Goal: Task Accomplishment & Management: Use online tool/utility

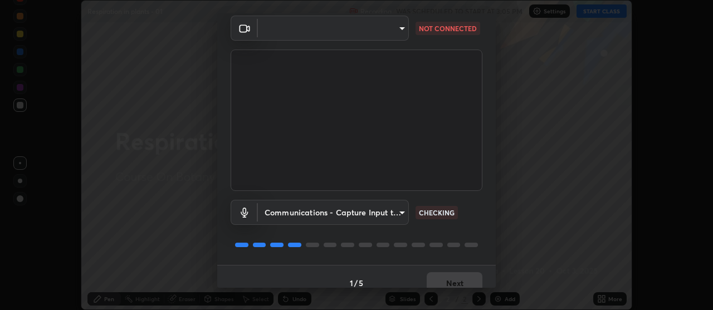
scroll to position [55, 0]
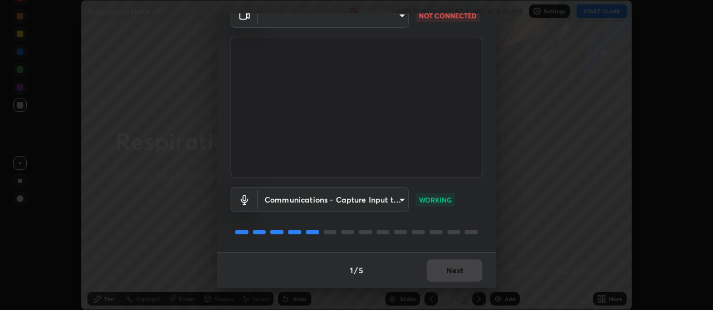
click at [402, 198] on body "Erase all Respiration in plants - 01 Recording WAS SCHEDULED TO START AT 3:05 P…" at bounding box center [356, 155] width 713 height 310
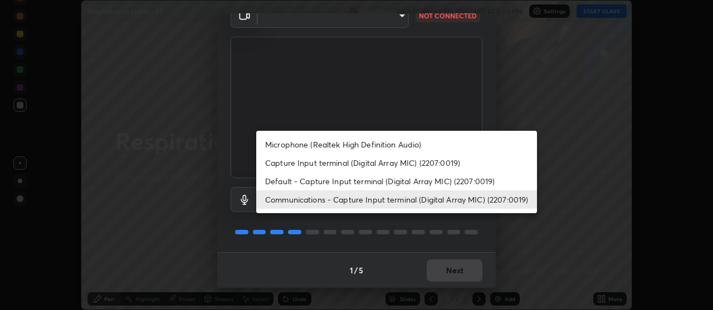
click at [383, 141] on li "Microphone (Realtek High Definition Audio)" at bounding box center [396, 144] width 281 height 18
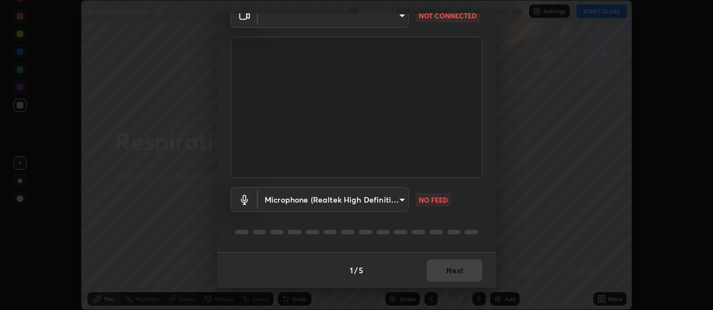
click at [401, 198] on body "Erase all Respiration in plants - 01 Recording WAS SCHEDULED TO START AT 3:05 P…" at bounding box center [356, 155] width 713 height 310
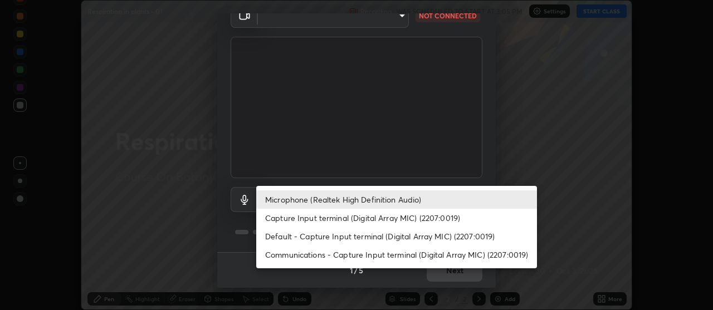
click at [368, 218] on li "Capture Input terminal (Digital Array MIC) (2207:0019)" at bounding box center [396, 218] width 281 height 18
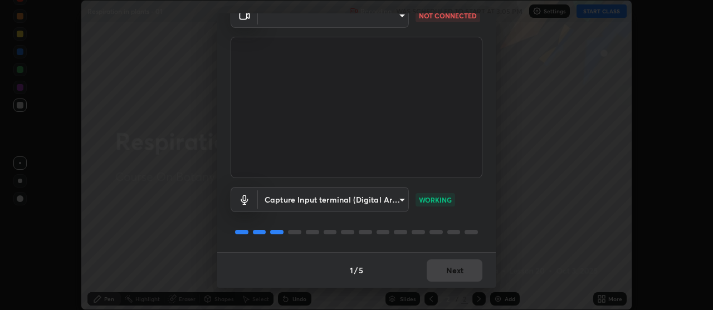
click at [402, 198] on body "Erase all Respiration in plants - 01 Recording WAS SCHEDULED TO START AT 3:05 P…" at bounding box center [356, 155] width 713 height 310
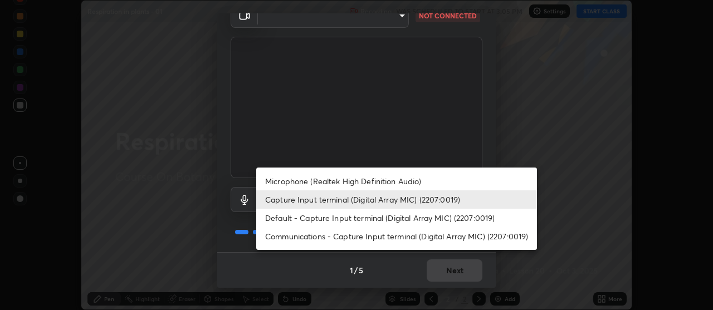
click at [416, 214] on li "Default - Capture Input terminal (Digital Array MIC) (2207:0019)" at bounding box center [396, 218] width 281 height 18
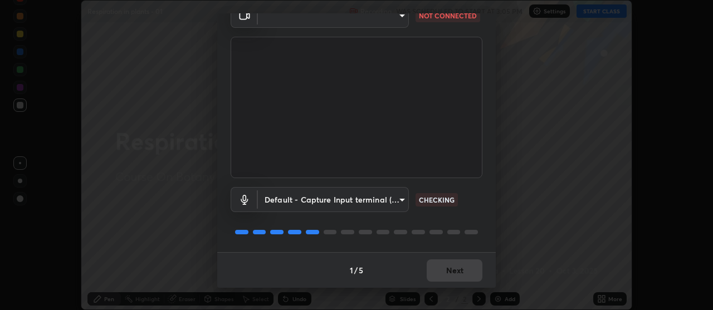
click at [400, 196] on body "Erase all Respiration in plants - 01 Recording WAS SCHEDULED TO START AT 3:05 P…" at bounding box center [356, 155] width 713 height 310
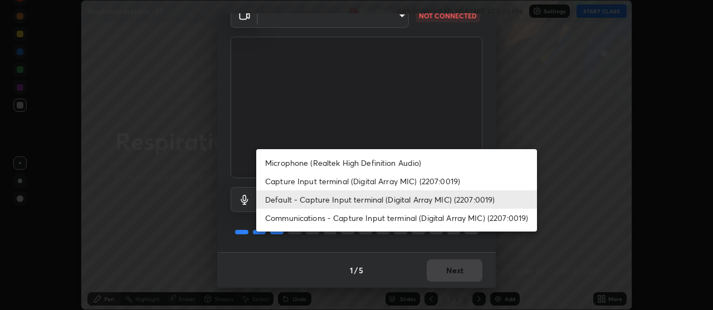
click at [385, 166] on li "Microphone (Realtek High Definition Audio)" at bounding box center [396, 163] width 281 height 18
type input "6d54e68051fee1c7441f451b6915ff4754937bfa7ea99880422b8e0d5c675701"
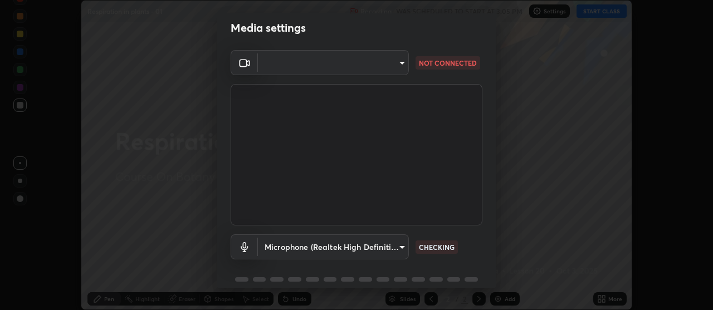
scroll to position [0, 0]
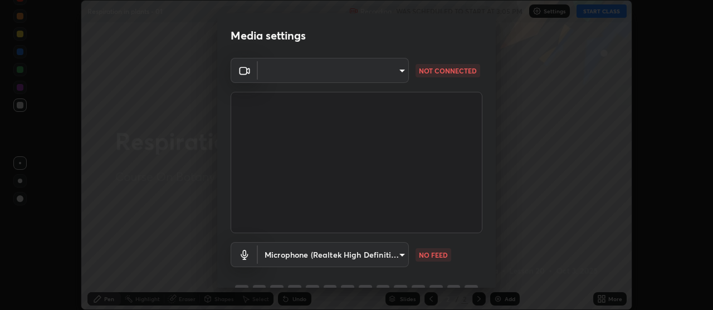
click at [403, 71] on body "Erase all Respiration in plants - 01 Recording WAS SCHEDULED TO START AT 3:05 P…" at bounding box center [356, 155] width 713 height 310
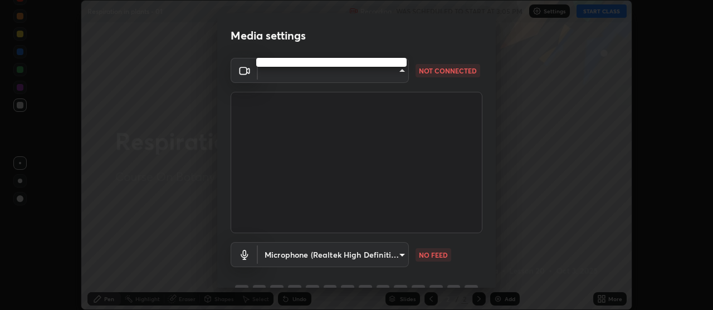
click at [400, 71] on div at bounding box center [356, 155] width 713 height 310
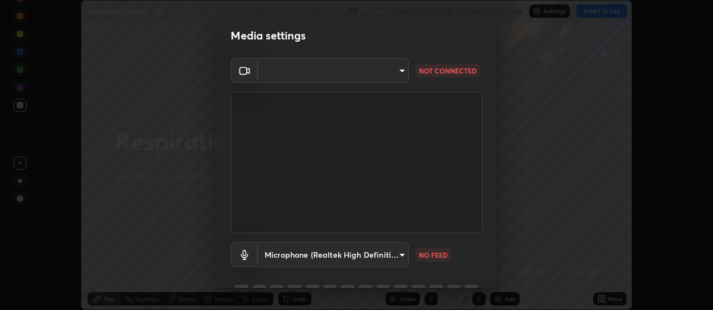
click at [403, 71] on body "Erase all Respiration in plants - 01 Recording WAS SCHEDULED TO START AT 3:05 P…" at bounding box center [356, 155] width 713 height 310
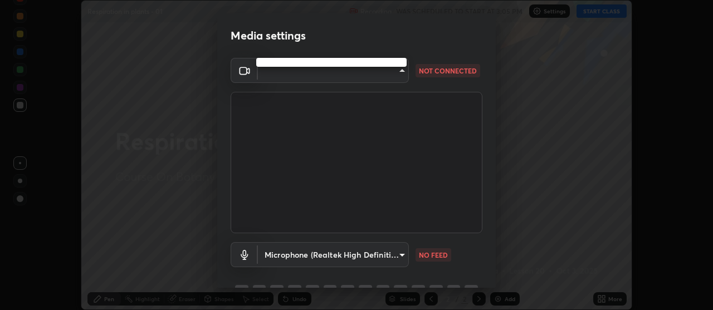
click at [537, 148] on div at bounding box center [356, 155] width 713 height 310
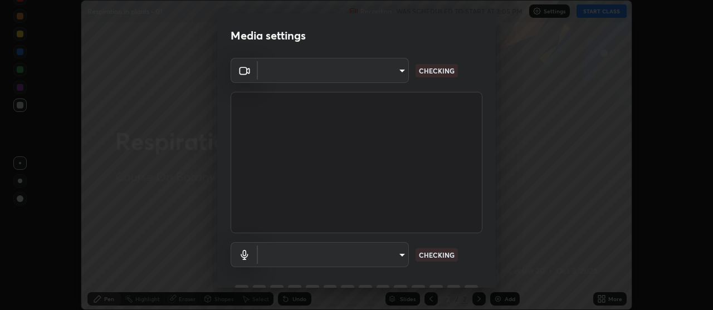
scroll to position [55, 0]
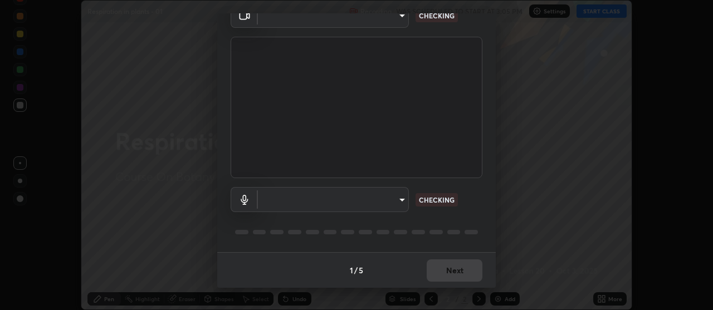
type input "a5cdc83613c3bae9a0318ea4cc03bb6affda8ba727544137782433a3cbd06d6b"
type input "communications"
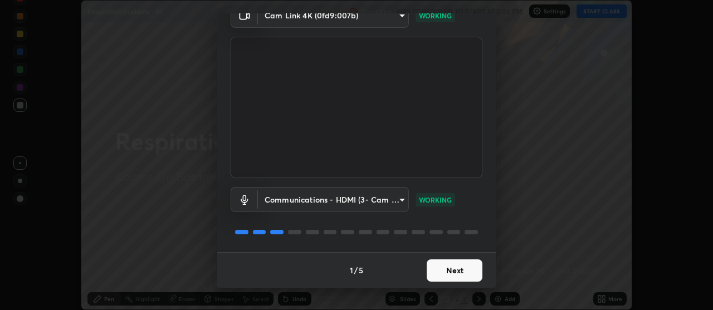
click at [451, 270] on button "Next" at bounding box center [455, 271] width 56 height 22
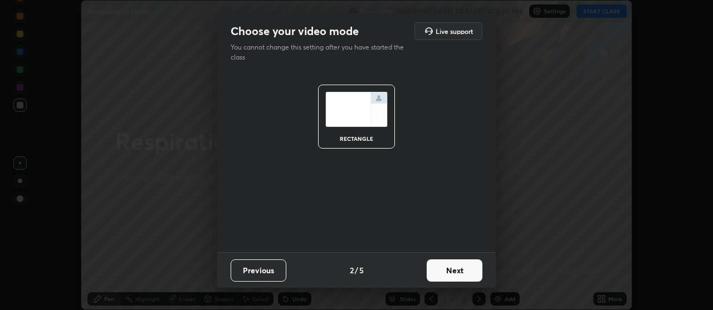
scroll to position [0, 0]
click at [451, 271] on button "Next" at bounding box center [455, 271] width 56 height 22
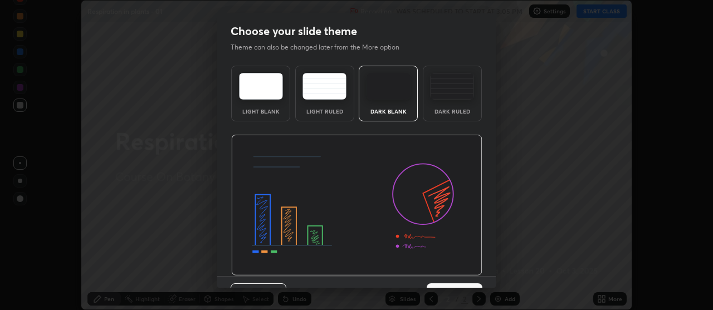
click at [451, 275] on img at bounding box center [356, 205] width 251 height 141
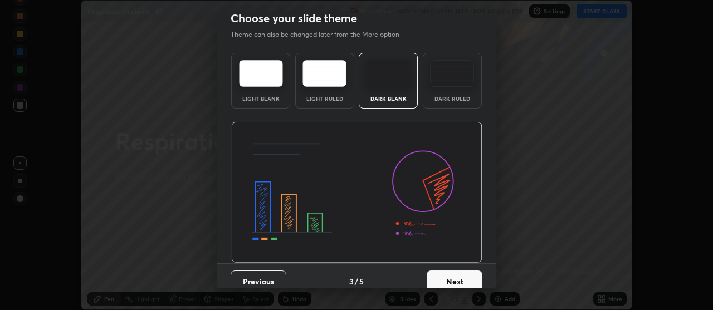
scroll to position [16, 0]
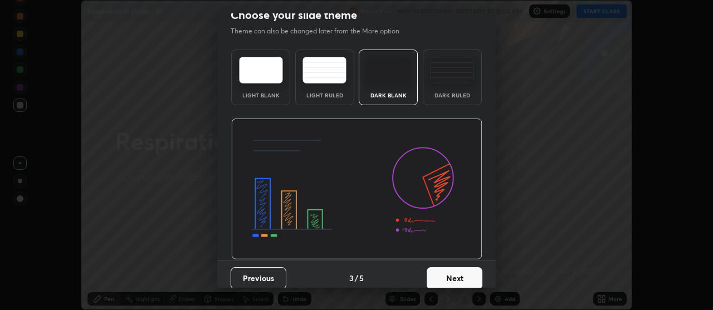
click at [447, 277] on button "Next" at bounding box center [455, 278] width 56 height 22
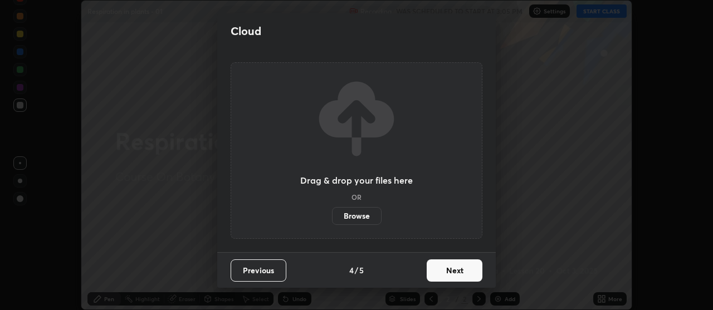
click at [450, 281] on button "Next" at bounding box center [455, 271] width 56 height 22
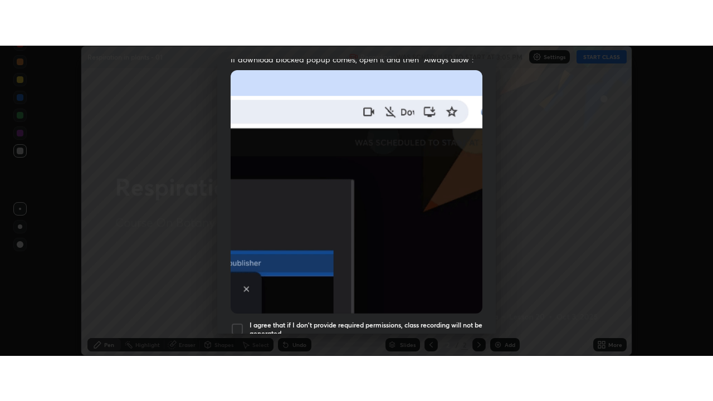
scroll to position [282, 0]
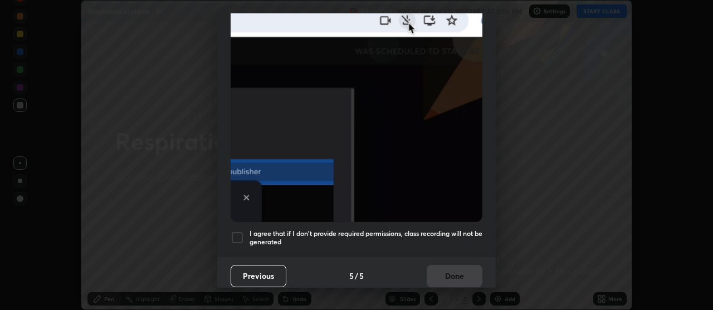
click at [448, 239] on h5 "I agree that if I don't provide required permissions, class recording will not …" at bounding box center [366, 237] width 233 height 17
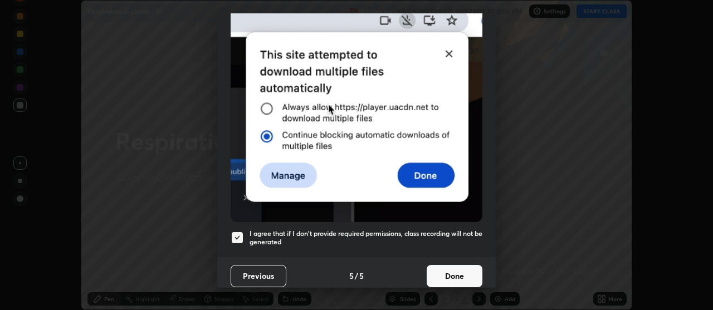
click at [454, 265] on button "Done" at bounding box center [455, 276] width 56 height 22
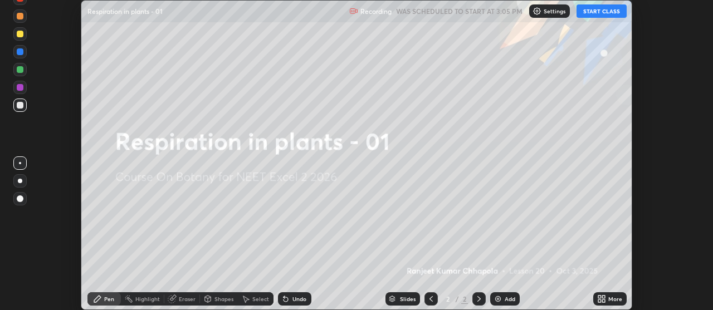
click at [606, 300] on div "More" at bounding box center [609, 298] width 33 height 13
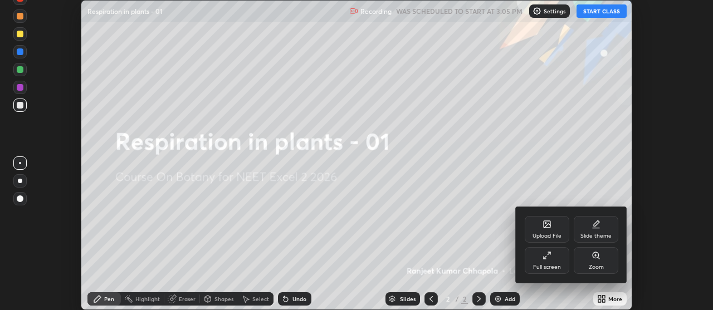
click at [551, 260] on div "Full screen" at bounding box center [547, 260] width 45 height 27
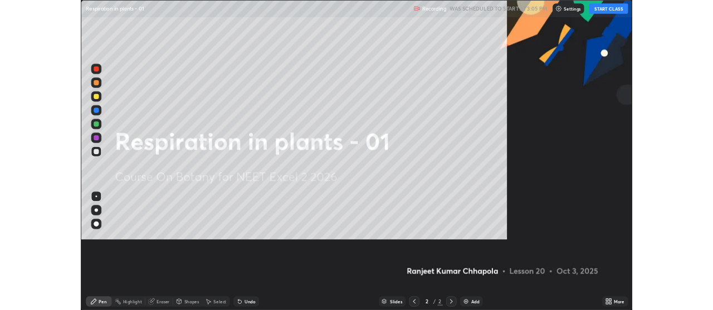
scroll to position [401, 713]
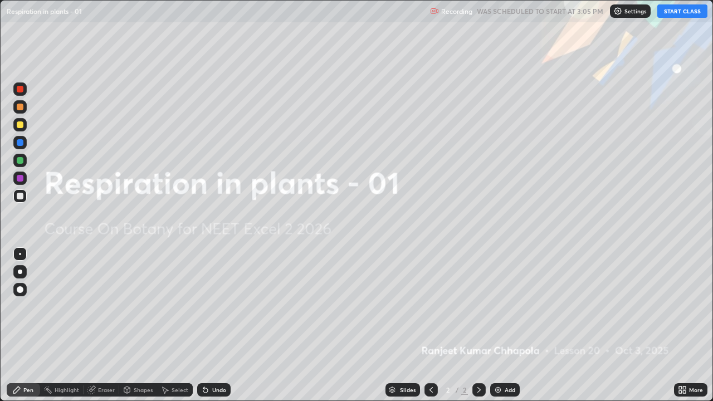
click at [682, 15] on button "START CLASS" at bounding box center [682, 10] width 50 height 13
click at [686, 8] on button "START CLASS" at bounding box center [682, 10] width 50 height 13
click at [684, 310] on icon at bounding box center [684, 391] width 3 height 3
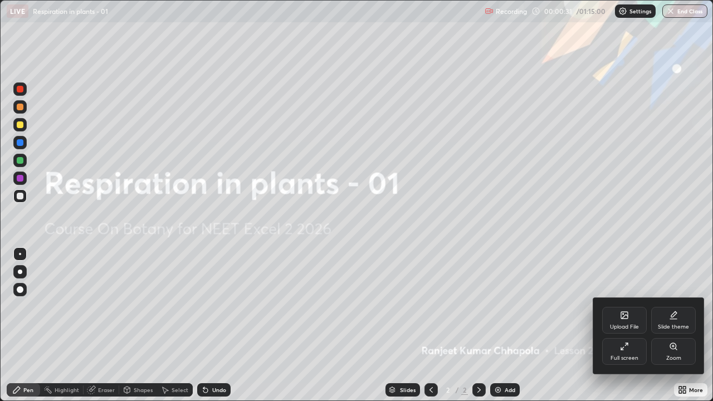
click at [681, 310] on div at bounding box center [356, 200] width 713 height 401
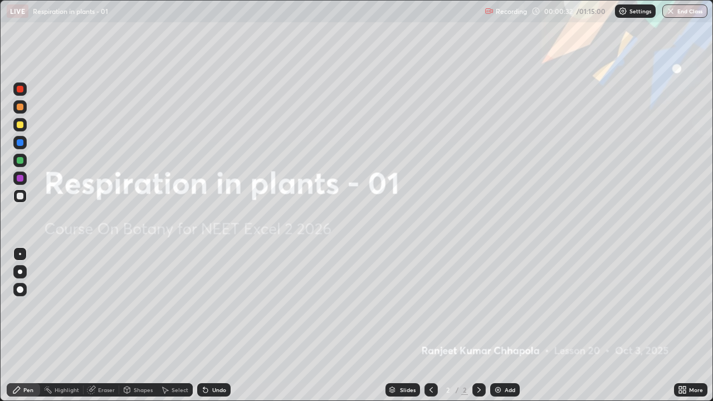
click at [685, 310] on icon at bounding box center [684, 388] width 3 height 3
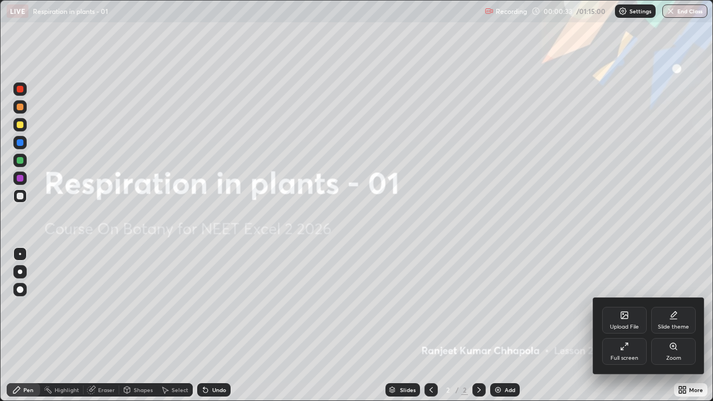
click at [632, 310] on div "Full screen" at bounding box center [624, 351] width 45 height 27
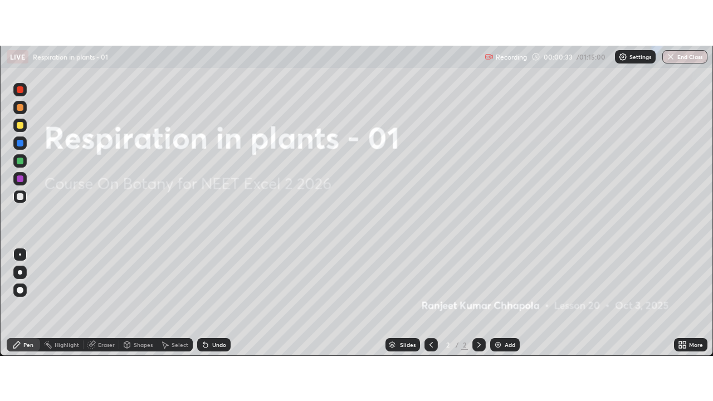
scroll to position [55388, 54985]
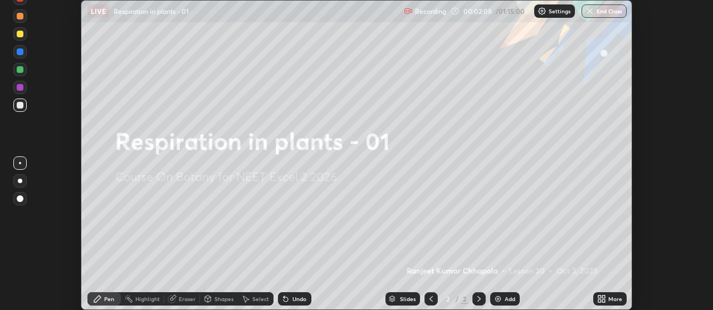
click at [605, 299] on icon at bounding box center [601, 299] width 9 height 9
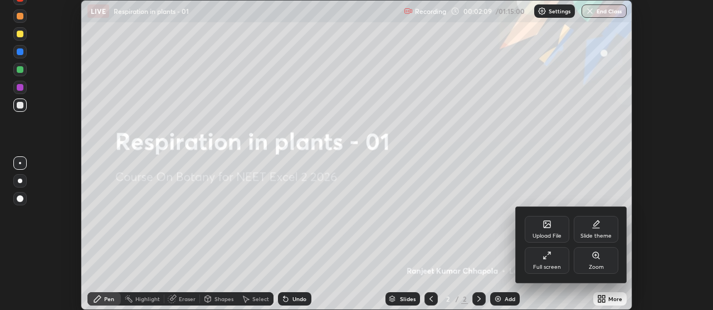
click at [556, 263] on div "Full screen" at bounding box center [547, 260] width 45 height 27
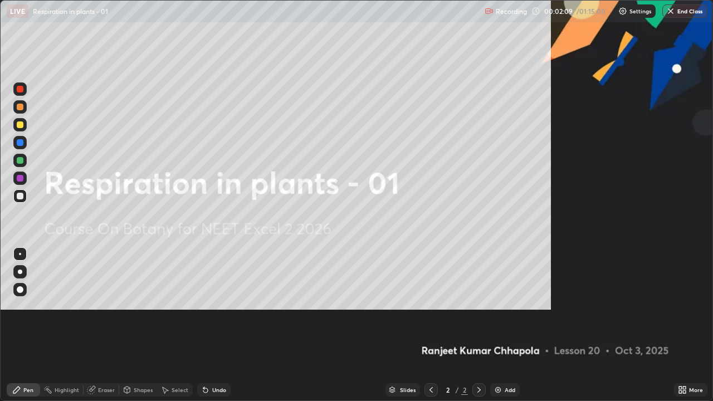
scroll to position [401, 713]
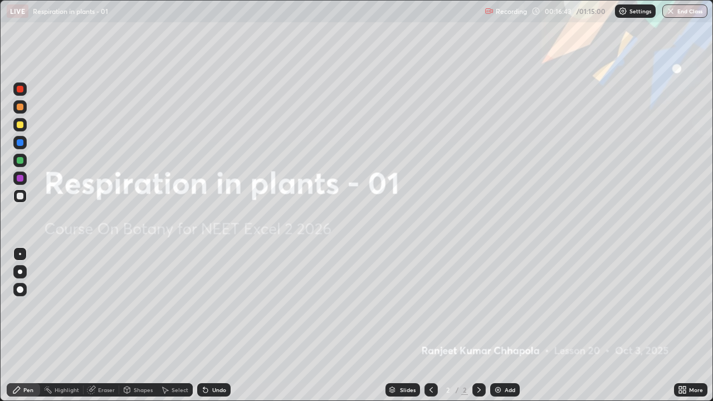
click at [505, 310] on div "Add" at bounding box center [510, 390] width 11 height 6
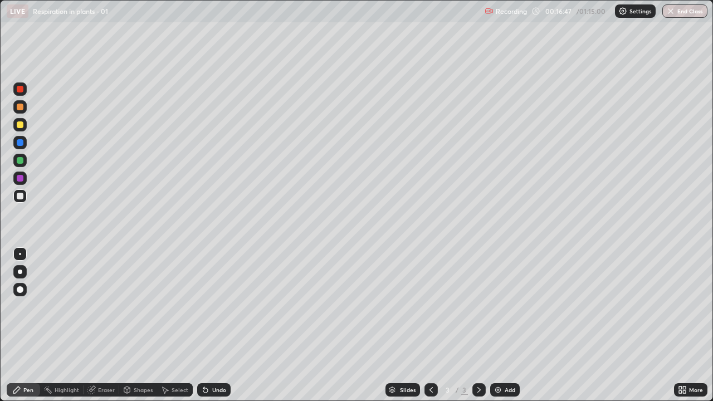
click at [219, 310] on div "Undo" at bounding box center [213, 389] width 33 height 13
click at [214, 310] on div "Undo" at bounding box center [219, 390] width 14 height 6
click at [218, 310] on div "Undo" at bounding box center [219, 390] width 14 height 6
